Goal: Transaction & Acquisition: Purchase product/service

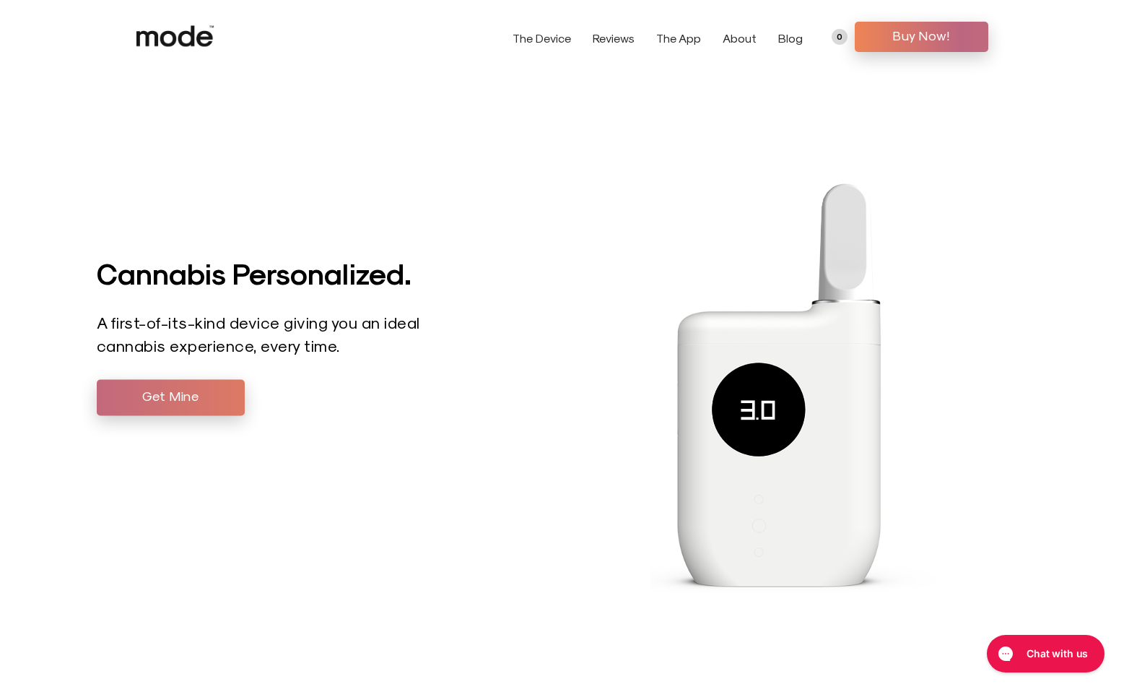
click at [202, 399] on span "Get Mine" at bounding box center [171, 396] width 126 height 22
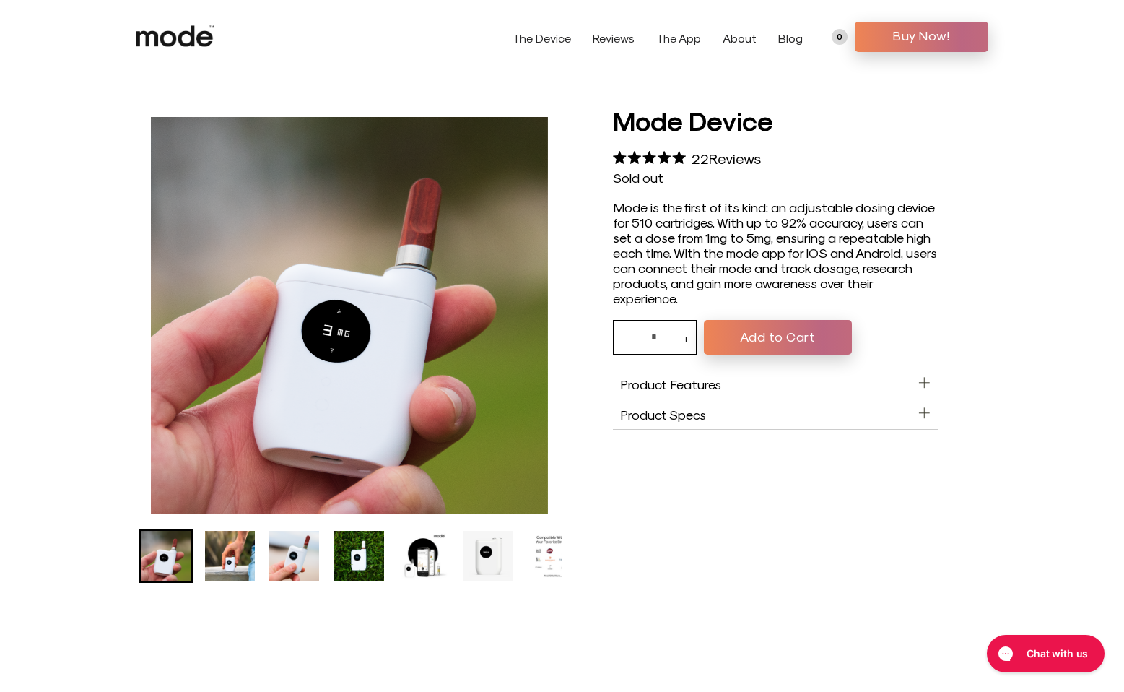
click at [551, 38] on link "The Device" at bounding box center [542, 38] width 58 height 14
